Goal: Browse casually

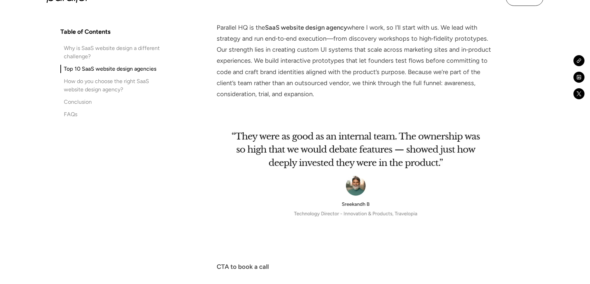
scroll to position [1653, 0]
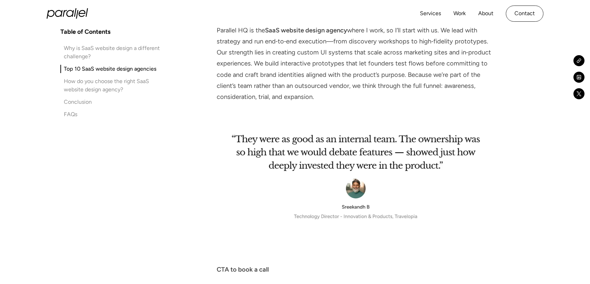
click at [62, 20] on div "Services Work About Careers Contact LinkedIn Twitter (X)" at bounding box center [295, 13] width 497 height 27
click at [70, 13] on icon "home" at bounding box center [67, 13] width 41 height 10
